Goal: Task Accomplishment & Management: Use online tool/utility

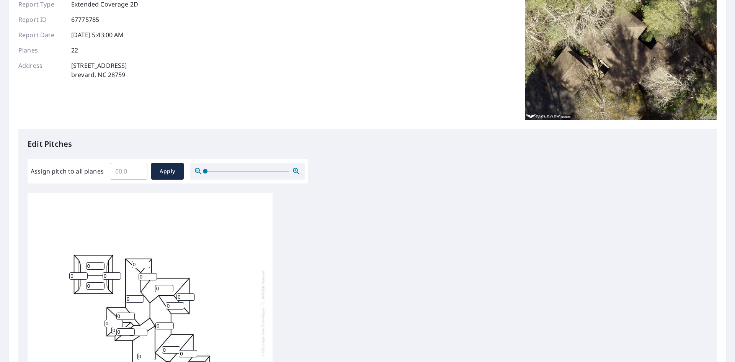
scroll to position [76, 0]
click at [138, 169] on input "0.1" at bounding box center [129, 171] width 38 height 21
click at [138, 169] on input "0.2" at bounding box center [129, 171] width 38 height 21
click at [138, 169] on input "0.3" at bounding box center [129, 171] width 38 height 21
click at [138, 169] on input "0.4" at bounding box center [129, 171] width 38 height 21
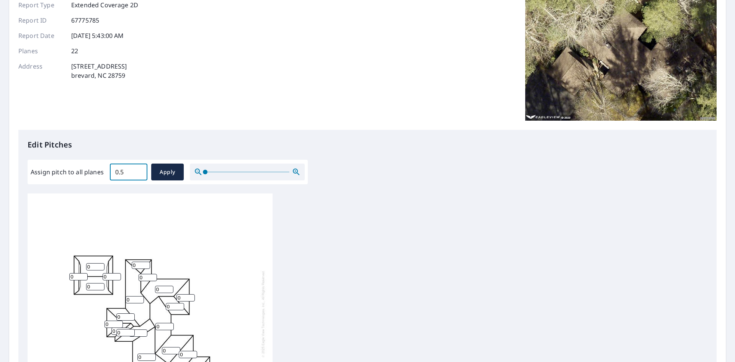
click at [138, 169] on input "0.5" at bounding box center [129, 171] width 38 height 21
click at [138, 169] on input "0.6" at bounding box center [129, 171] width 38 height 21
click at [138, 169] on input "0.7" at bounding box center [129, 171] width 38 height 21
drag, startPoint x: 114, startPoint y: 171, endPoint x: 145, endPoint y: 174, distance: 30.8
click at [145, 174] on input "0.7" at bounding box center [129, 171] width 38 height 21
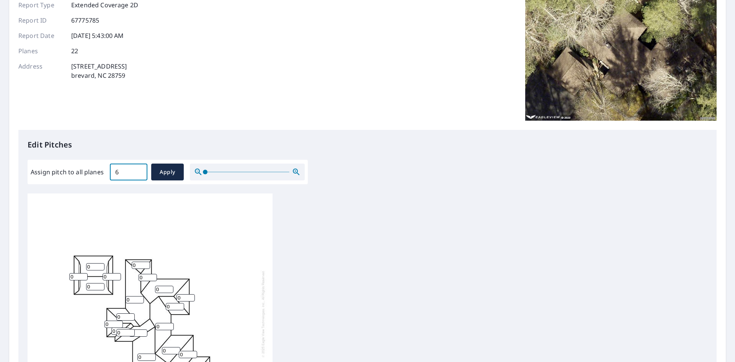
scroll to position [114, 0]
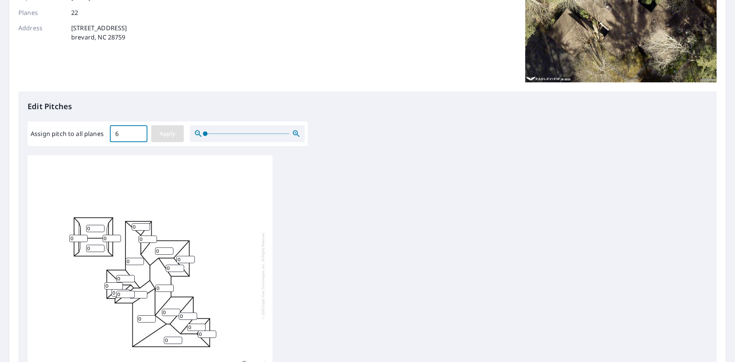
type input "6"
click at [172, 129] on span "Apply" at bounding box center [167, 134] width 20 height 10
type input "6"
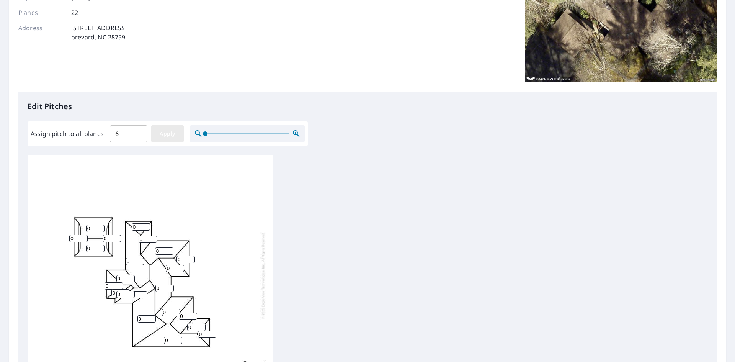
type input "6"
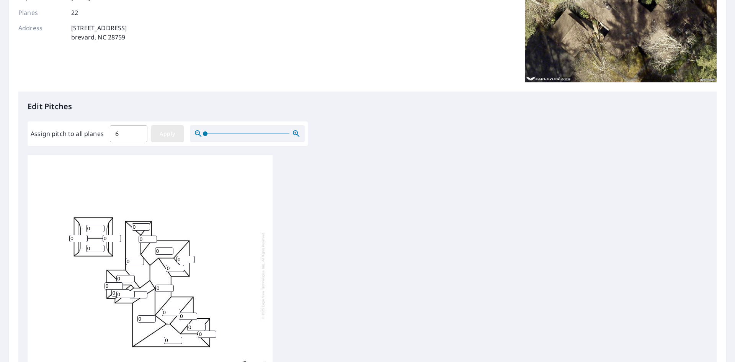
type input "6"
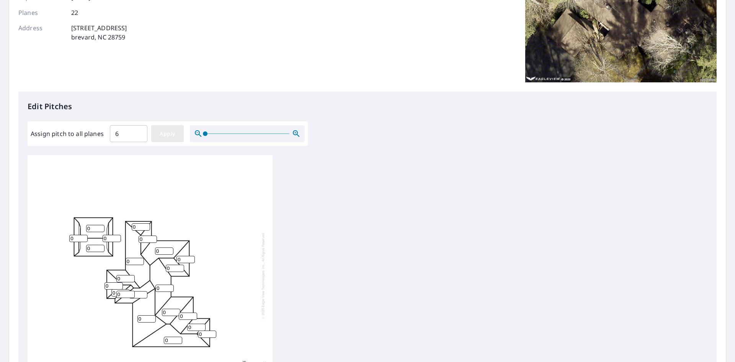
type input "6"
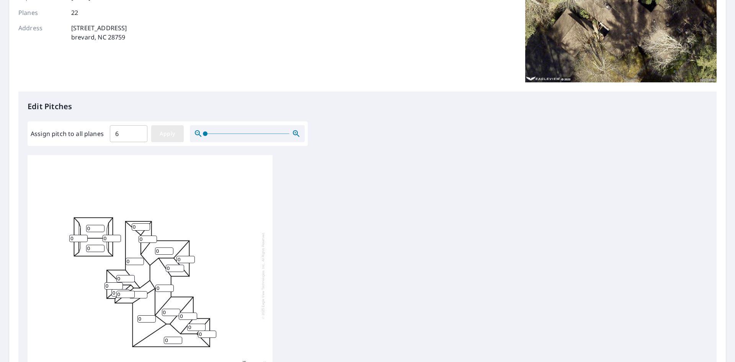
type input "6"
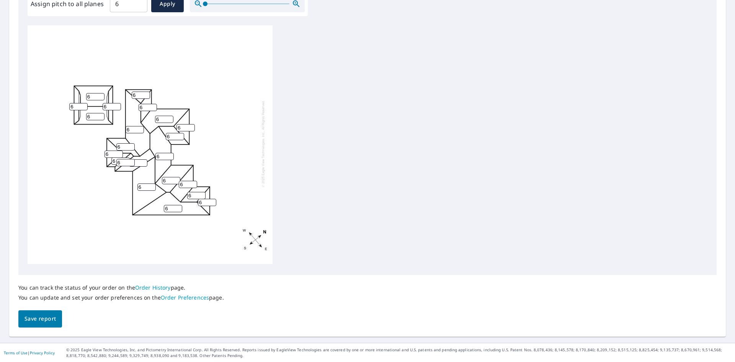
scroll to position [244, 0]
click at [37, 319] on span "Save report" at bounding box center [40, 319] width 31 height 10
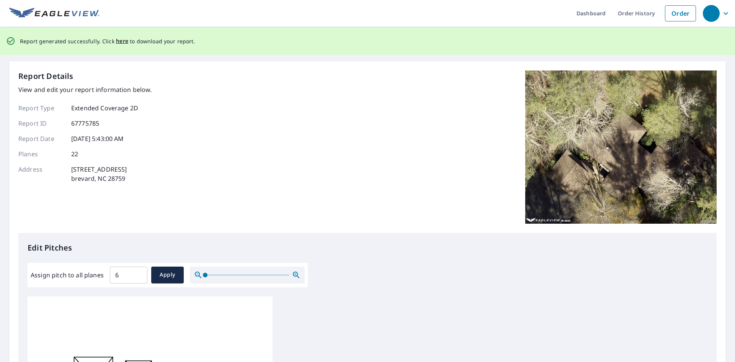
scroll to position [0, 0]
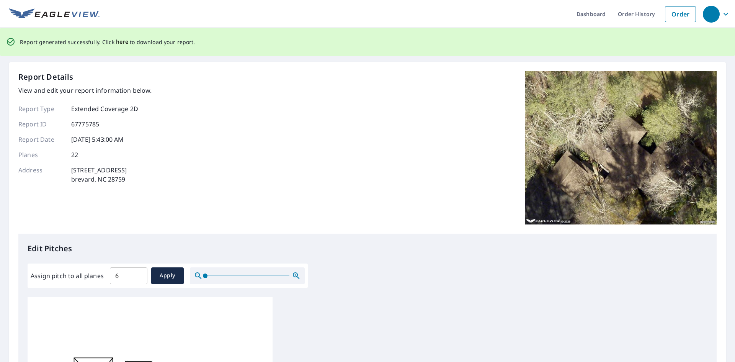
click at [122, 45] on span "here" at bounding box center [122, 42] width 13 height 10
